Goal: Task Accomplishment & Management: Use online tool/utility

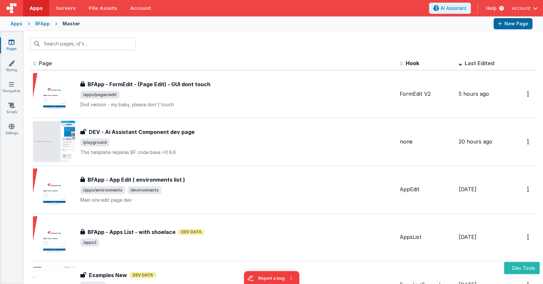
click at [41, 26] on div "BFApp" at bounding box center [42, 23] width 14 height 7
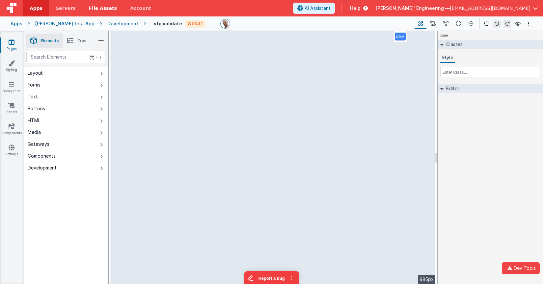
select select
select select "email"
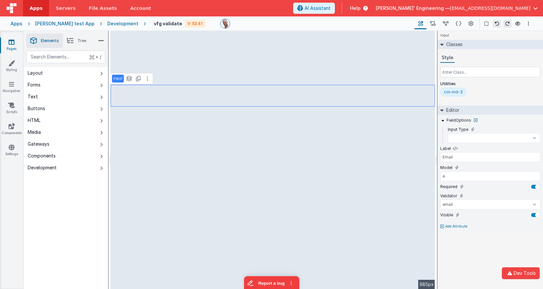
select select
